Goal: Task Accomplishment & Management: Manage account settings

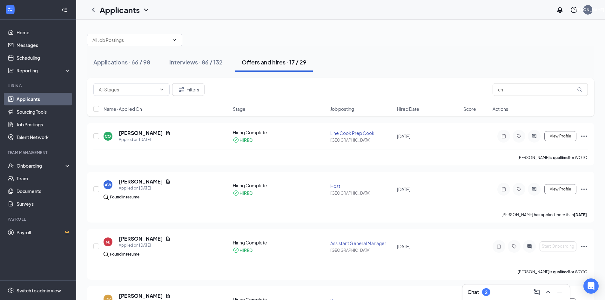
click at [385, 6] on div "Applicants JO" at bounding box center [340, 10] width 529 height 20
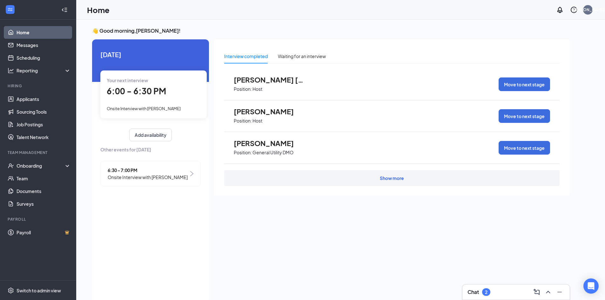
click at [32, 37] on link "Home" at bounding box center [44, 32] width 54 height 13
click at [44, 105] on link "Applicants" at bounding box center [44, 99] width 54 height 13
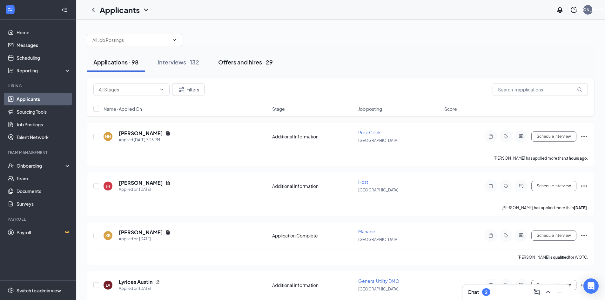
click at [267, 64] on div "Offers and hires · 29" at bounding box center [245, 62] width 55 height 8
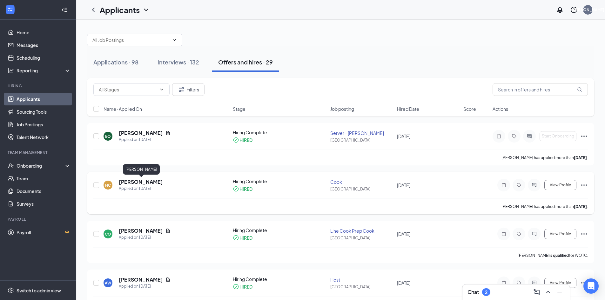
click at [134, 180] on h5 "[PERSON_NAME]" at bounding box center [141, 181] width 44 height 7
